Goal: Transaction & Acquisition: Register for event/course

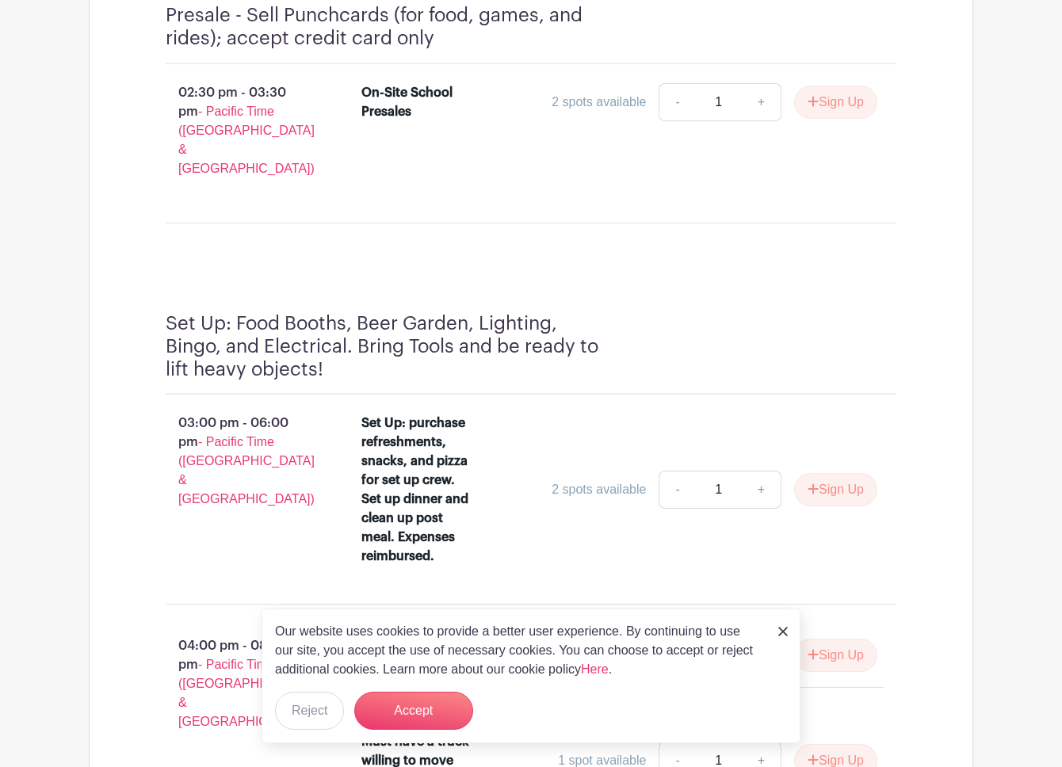
scroll to position [1459, 0]
click at [783, 634] on img at bounding box center [783, 632] width 10 height 10
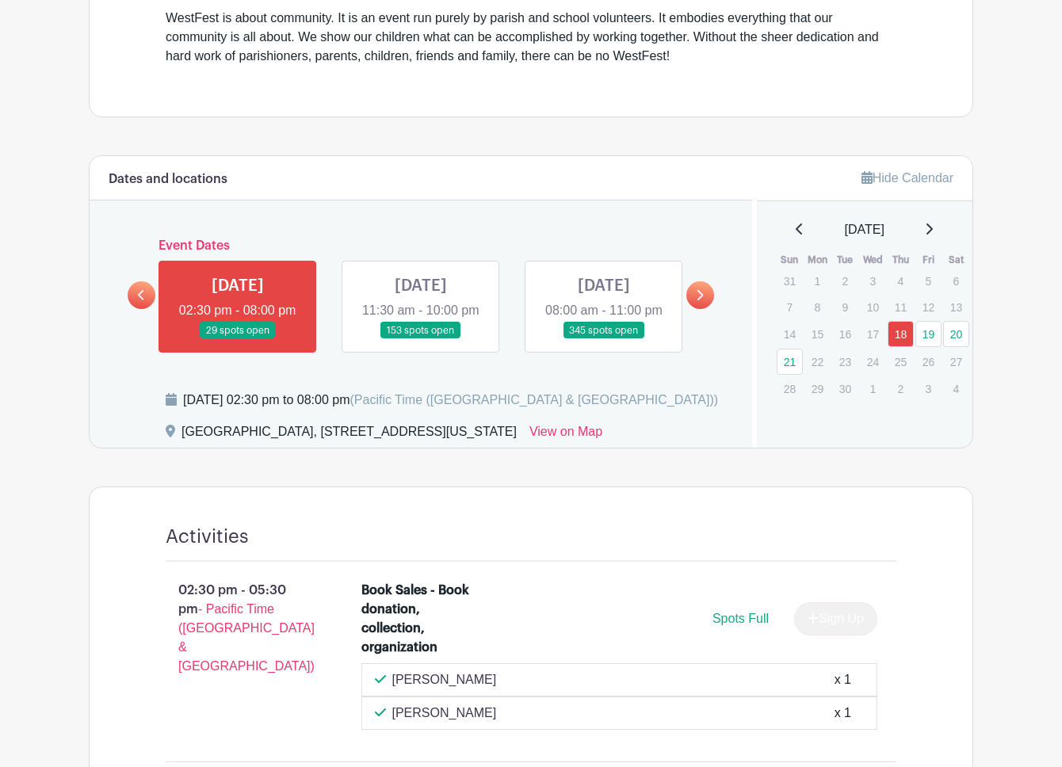
scroll to position [592, 0]
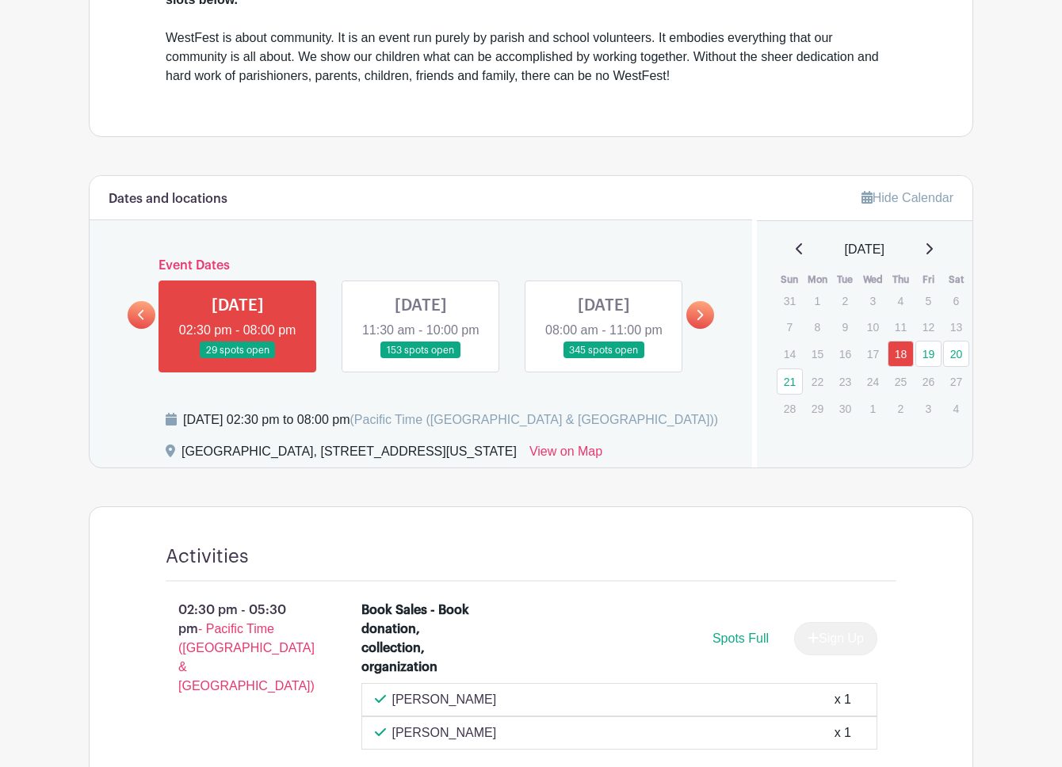
click at [421, 359] on link at bounding box center [421, 359] width 0 height 0
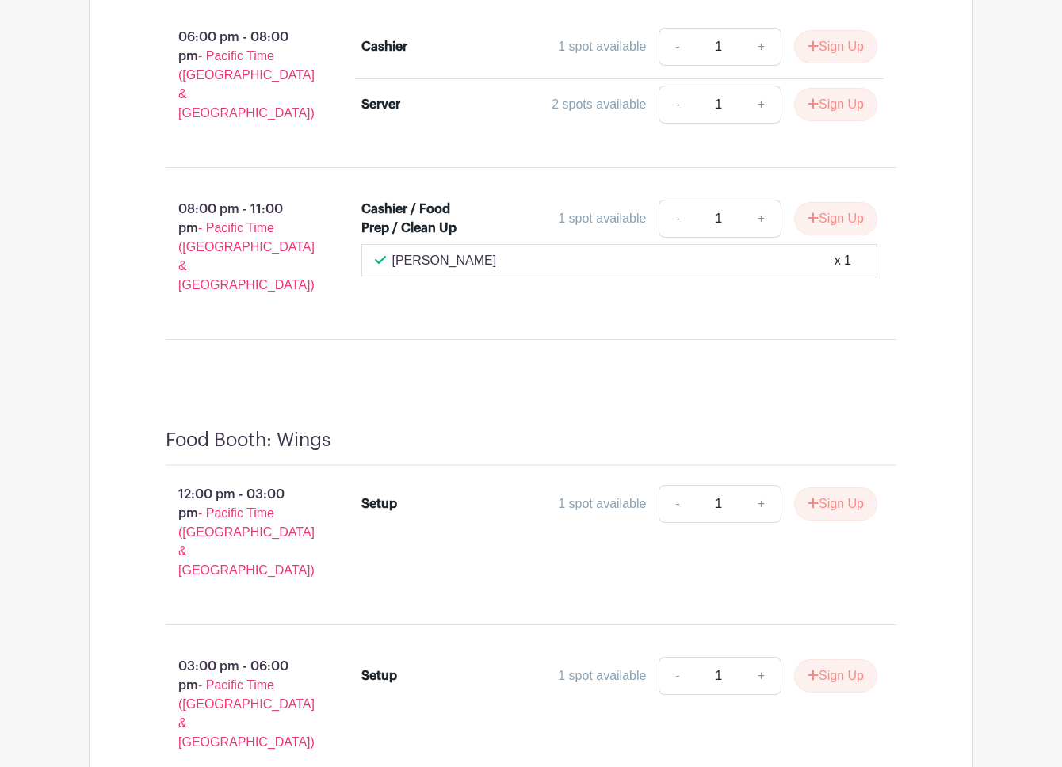
scroll to position [6484, 0]
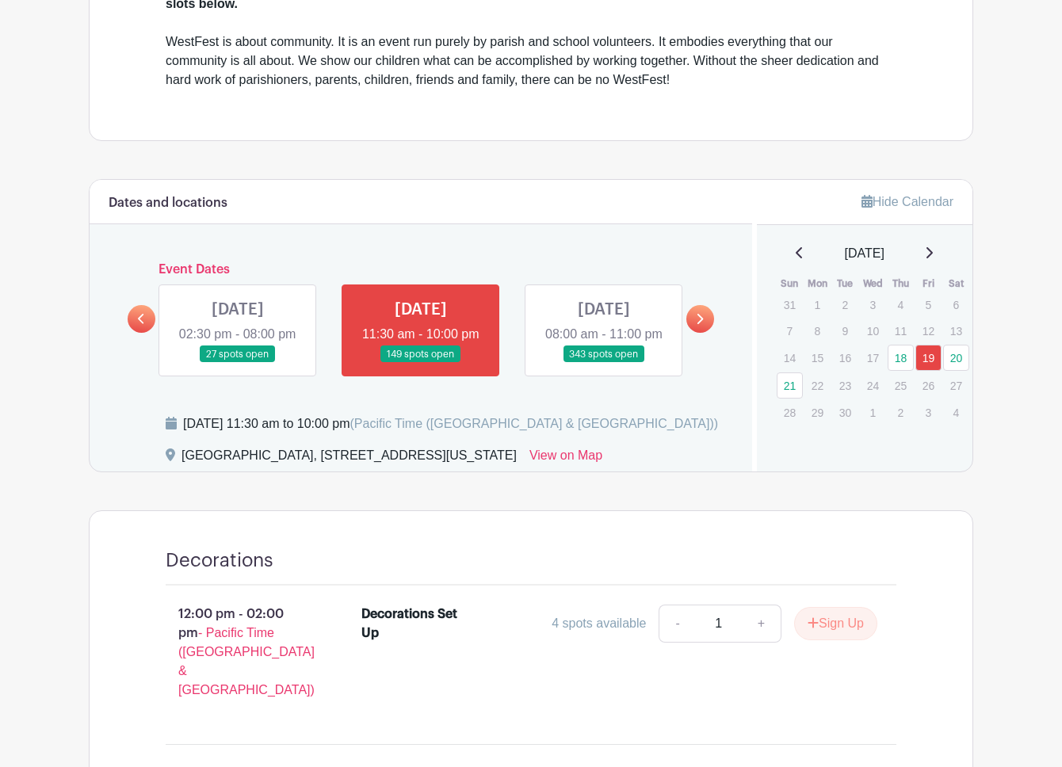
scroll to position [584, 0]
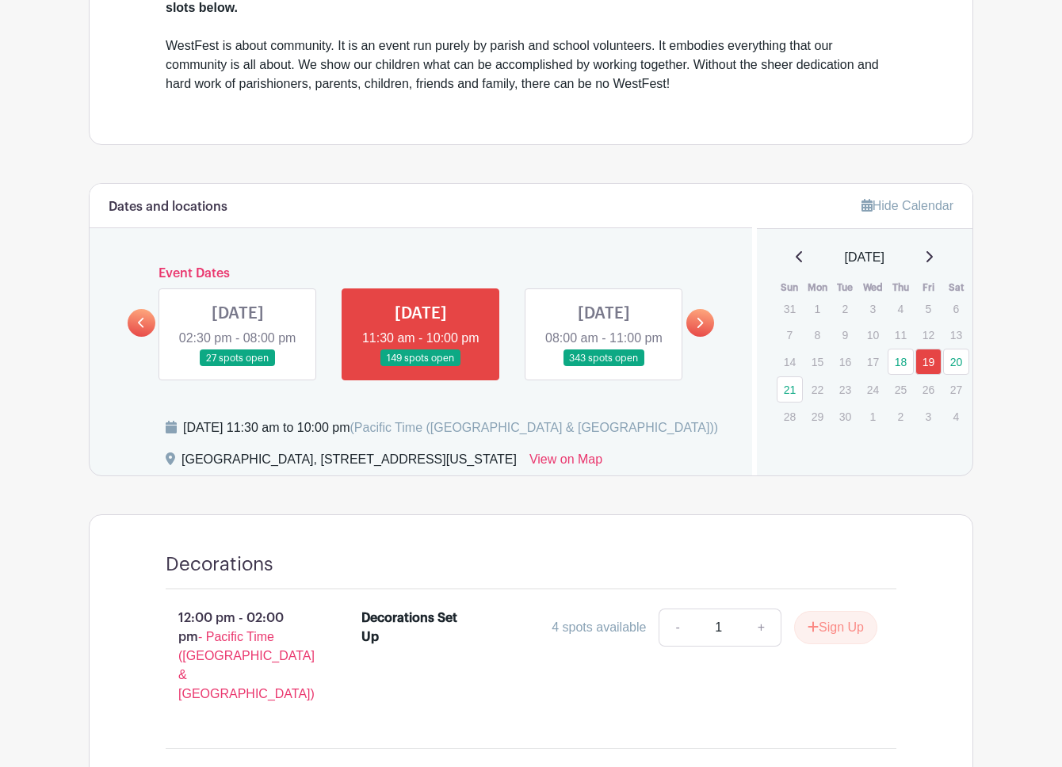
click at [604, 367] on link at bounding box center [604, 367] width 0 height 0
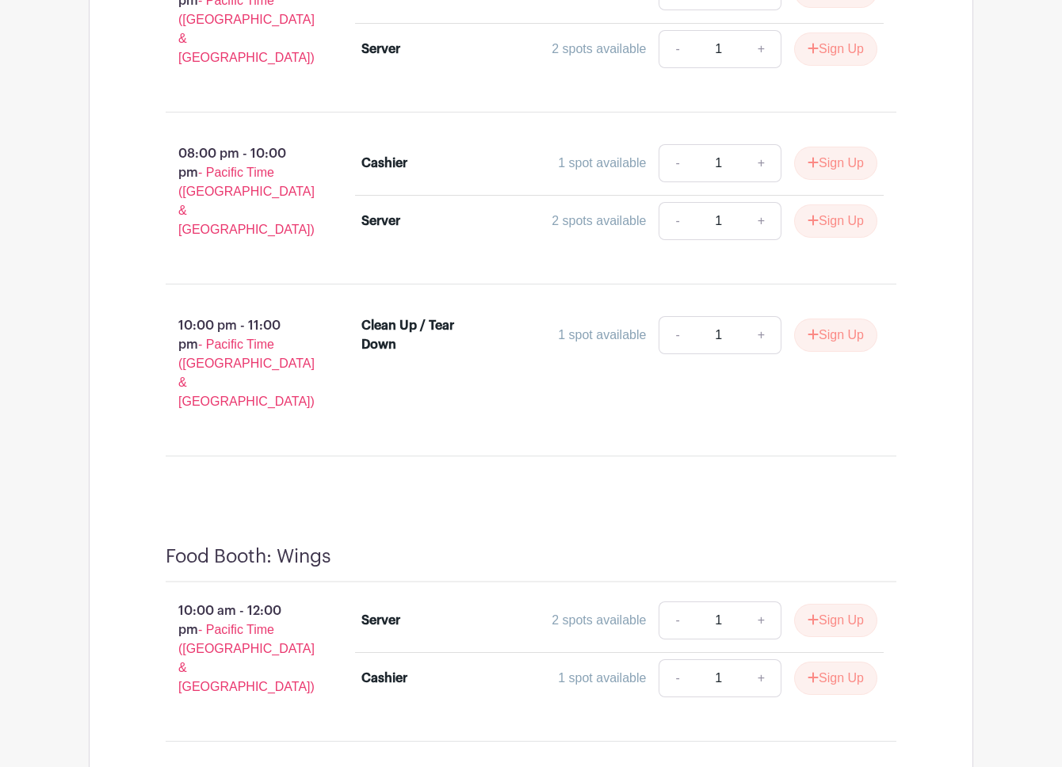
scroll to position [10699, 0]
click at [829, 603] on button "Sign Up" at bounding box center [835, 619] width 83 height 33
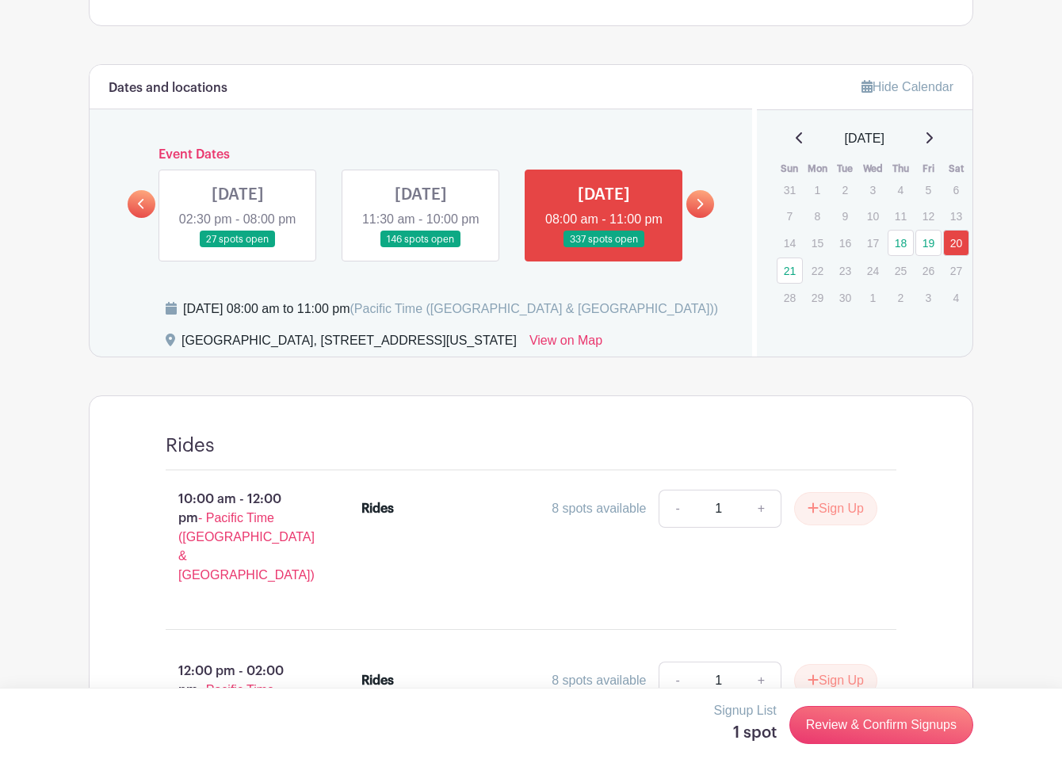
scroll to position [618, 0]
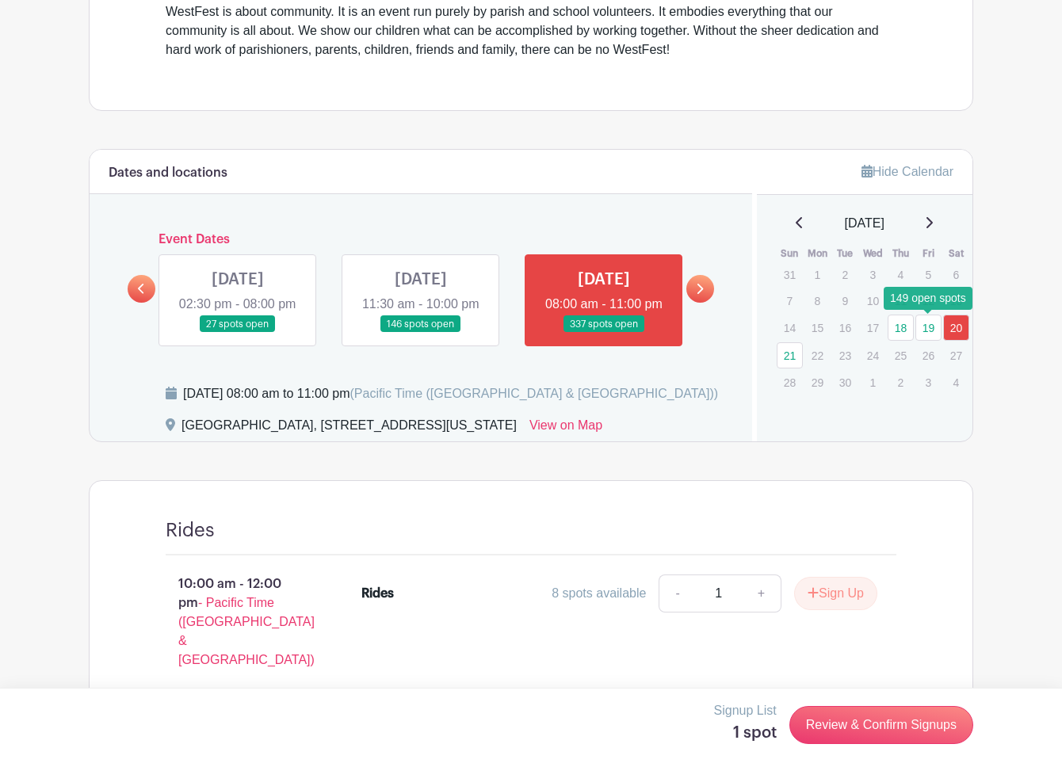
click at [927, 327] on link "19" at bounding box center [928, 328] width 26 height 26
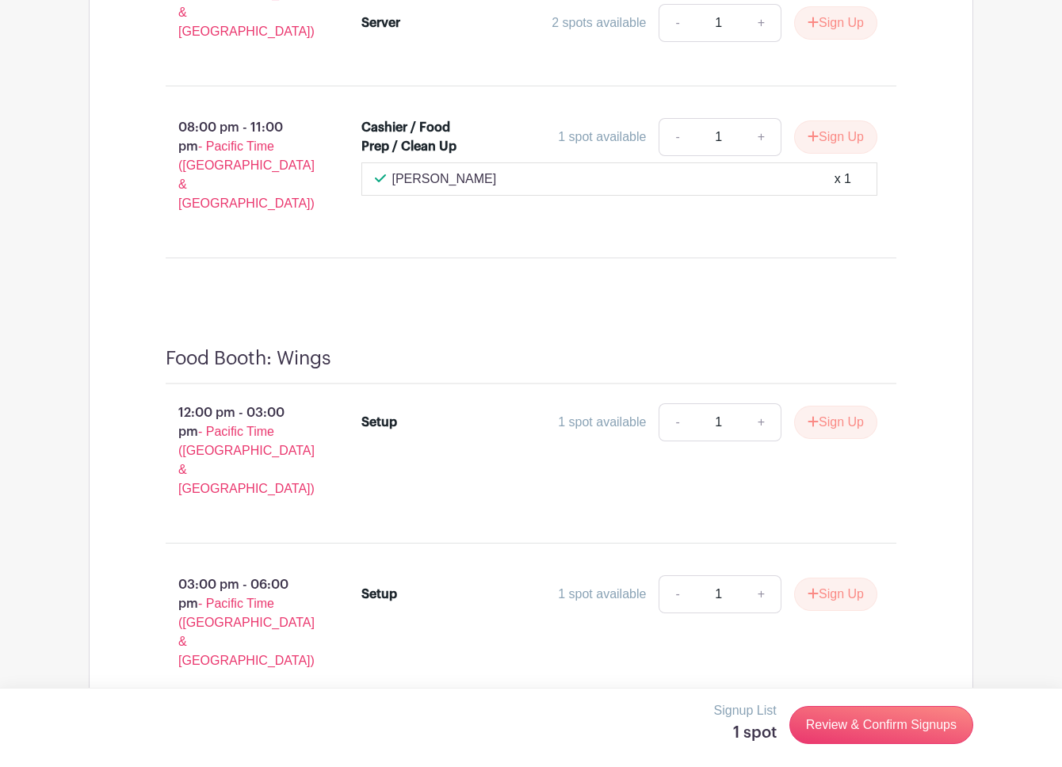
scroll to position [6710, 0]
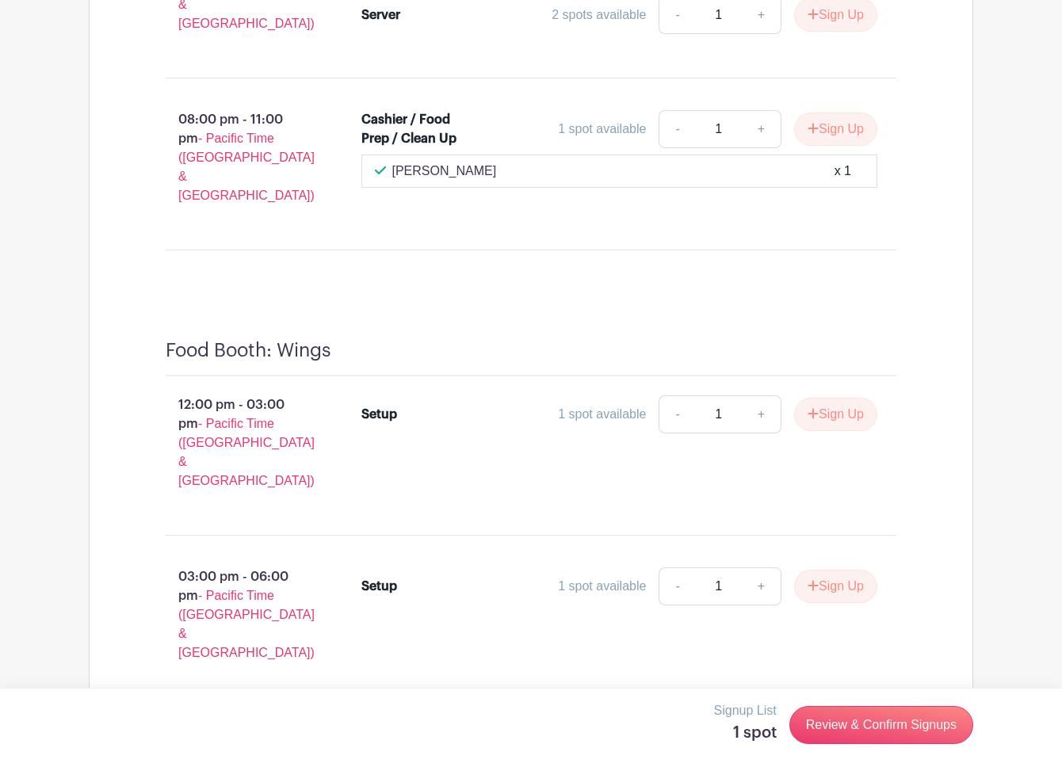
click at [833, 742] on button "Sign Up" at bounding box center [835, 758] width 83 height 33
click at [877, 725] on link "Review & Confirm Signups" at bounding box center [881, 725] width 184 height 38
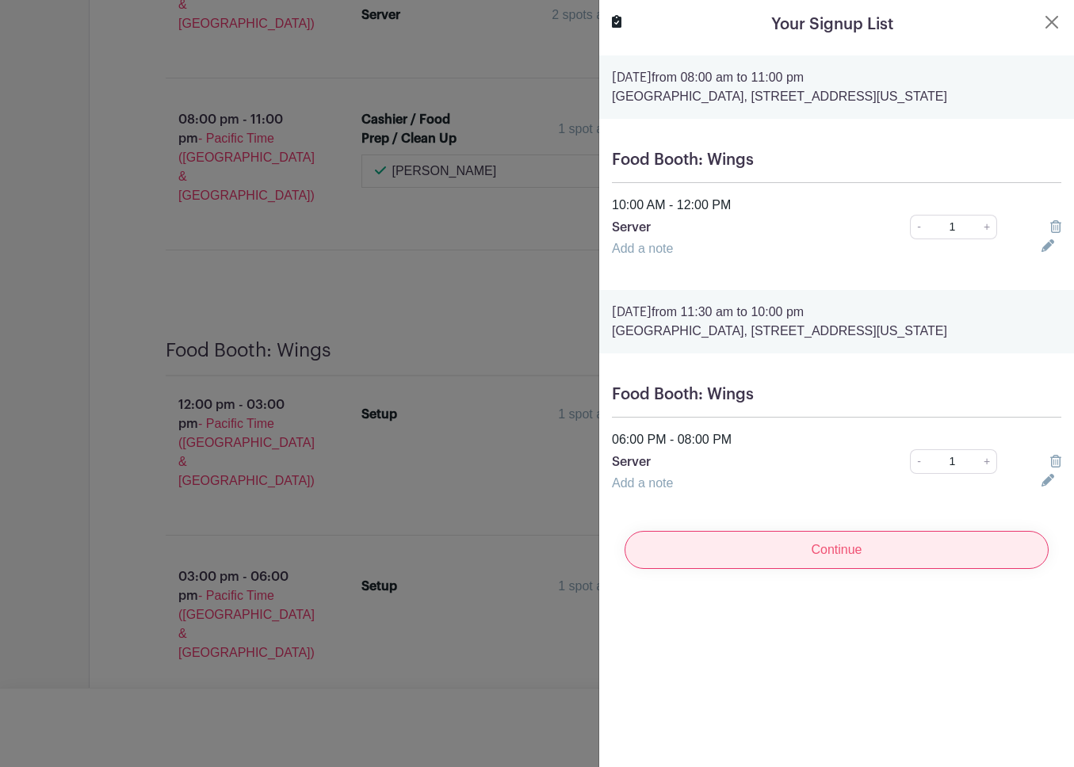
click at [819, 557] on input "Continue" at bounding box center [836, 550] width 424 height 38
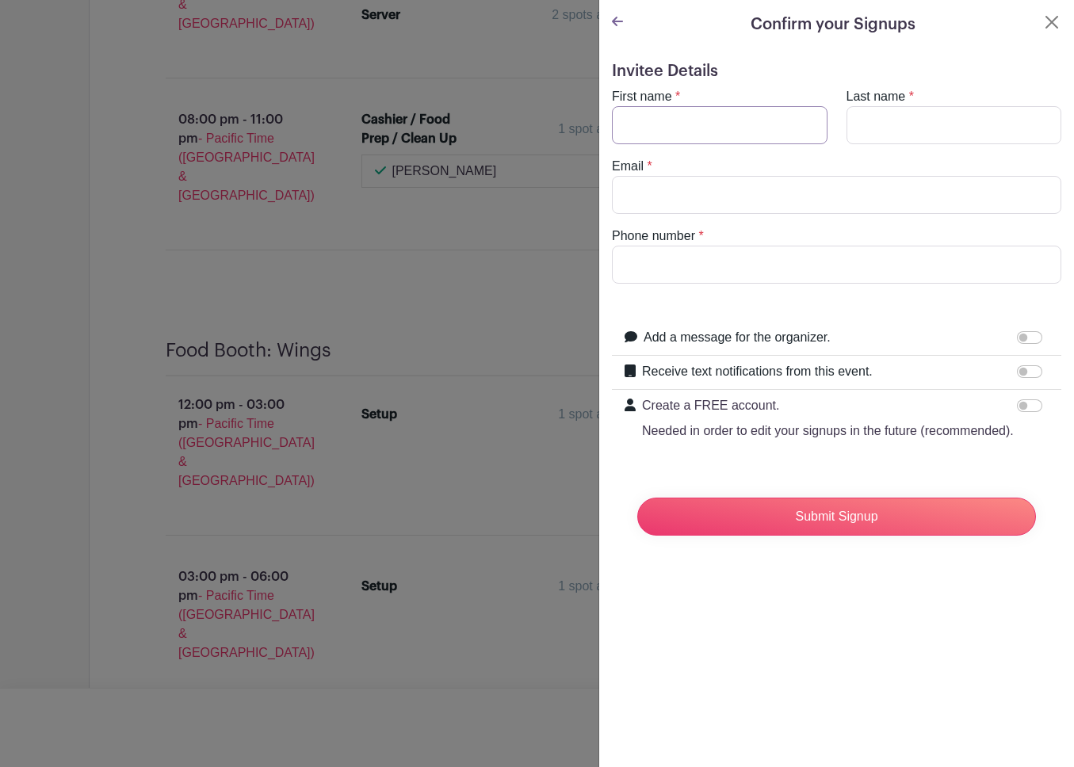
click at [681, 124] on input "First name" at bounding box center [719, 125] width 215 height 38
type input "[PERSON_NAME]"
type input "[EMAIL_ADDRESS][DOMAIN_NAME]"
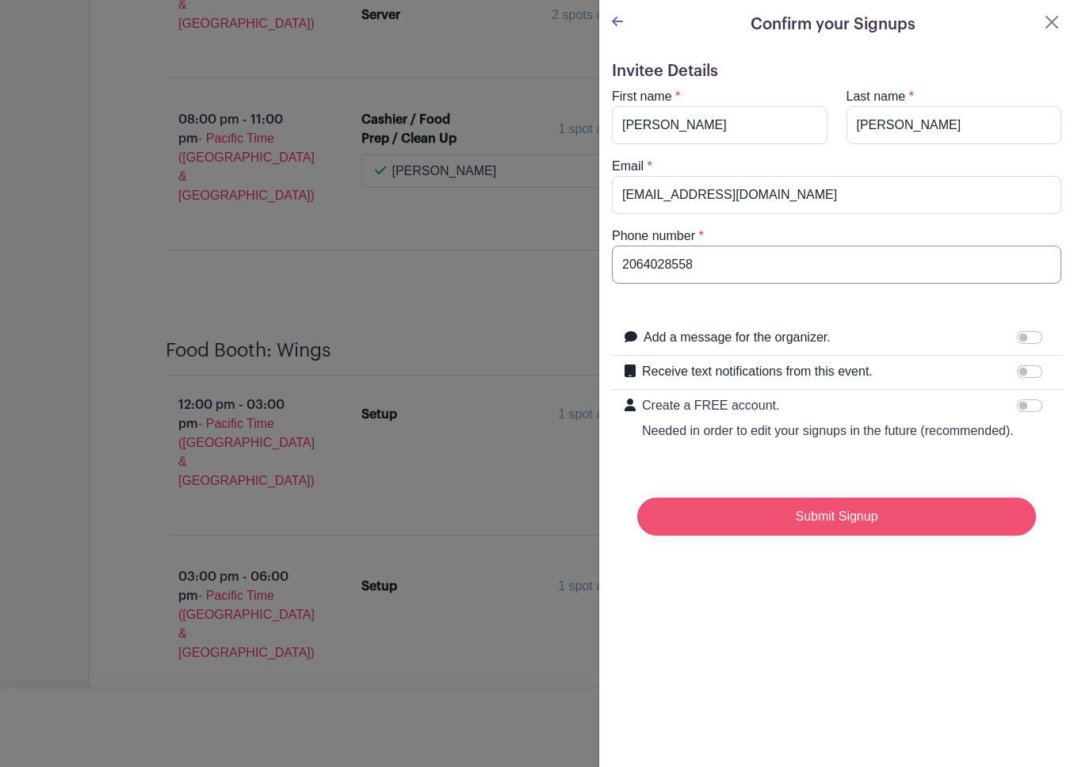
type input "2064028558"
click at [814, 532] on input "Submit Signup" at bounding box center [836, 517] width 399 height 38
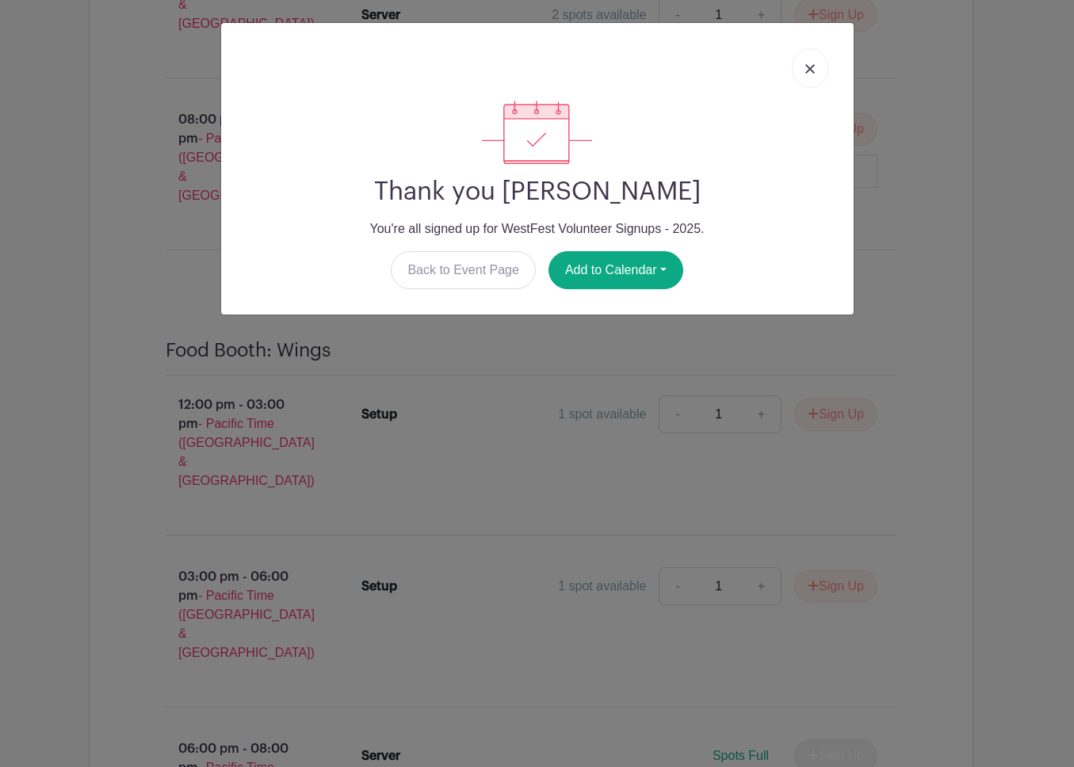
click at [811, 64] on link at bounding box center [809, 68] width 36 height 40
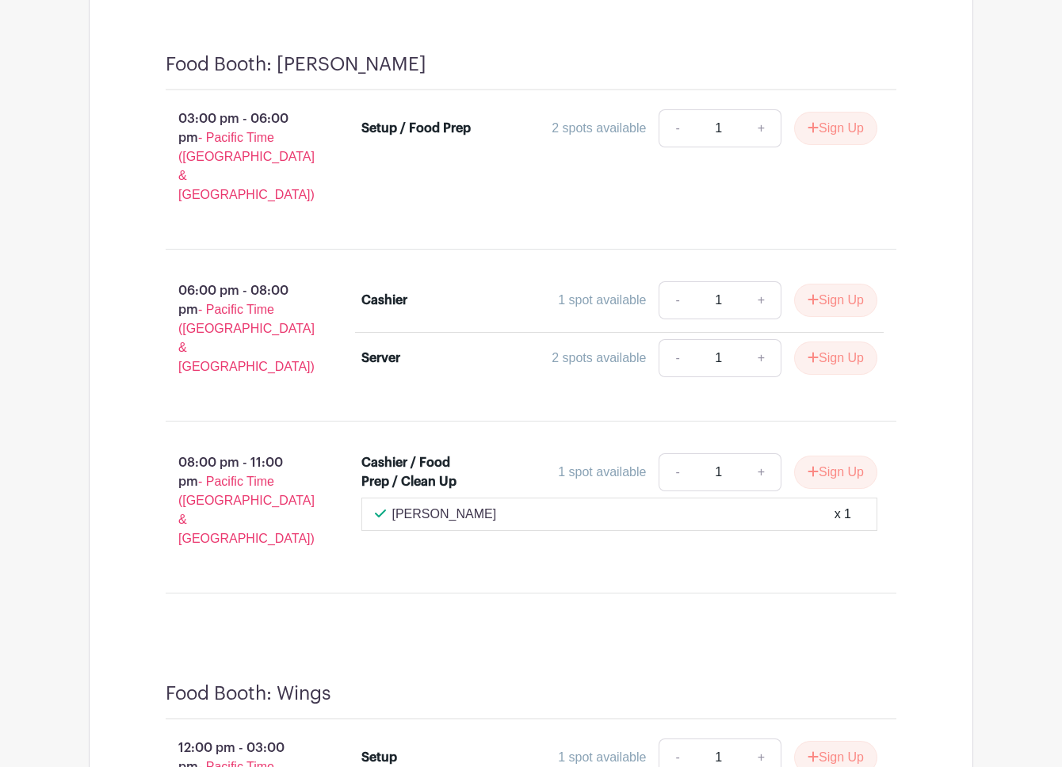
scroll to position [7233, 0]
